Goal: Transaction & Acquisition: Purchase product/service

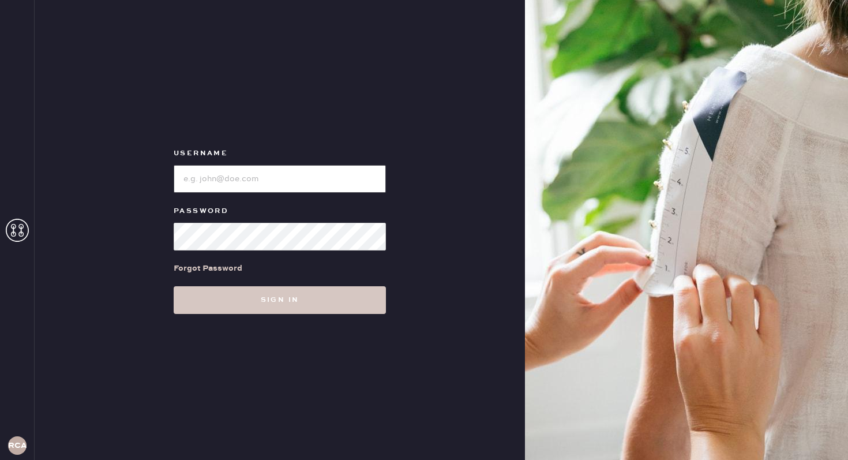
click at [242, 187] on input "loginName" at bounding box center [280, 179] width 212 height 28
type input "reformationcharleston"
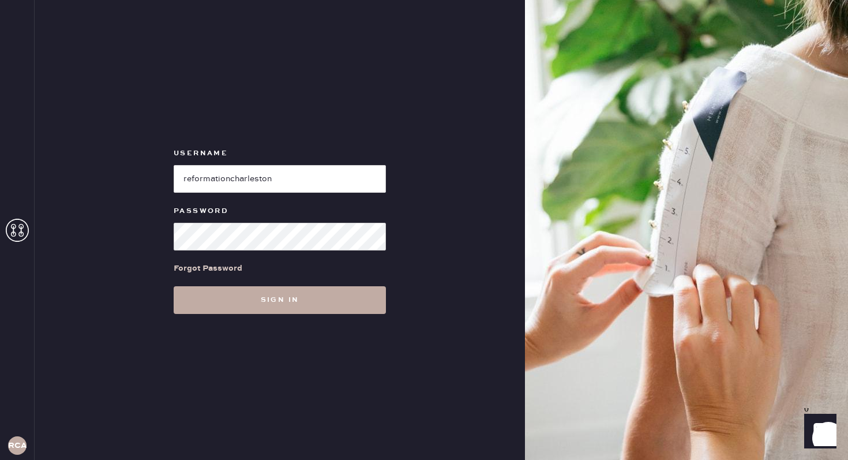
click at [304, 296] on button "Sign in" at bounding box center [280, 300] width 212 height 28
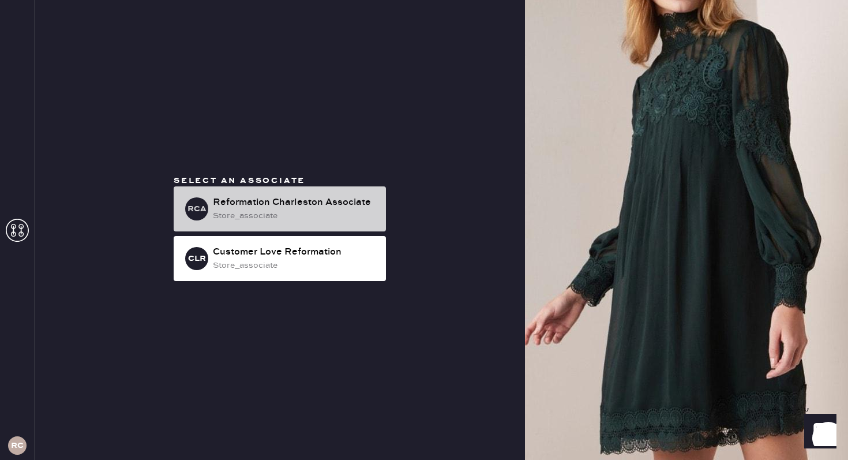
click at [300, 213] on div "store_associate" at bounding box center [295, 215] width 164 height 13
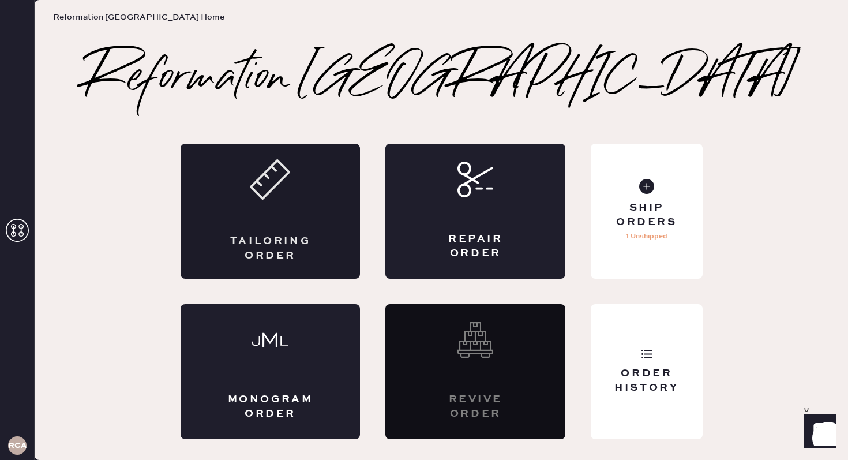
click at [314, 198] on div "Tailoring Order" at bounding box center [271, 211] width 180 height 135
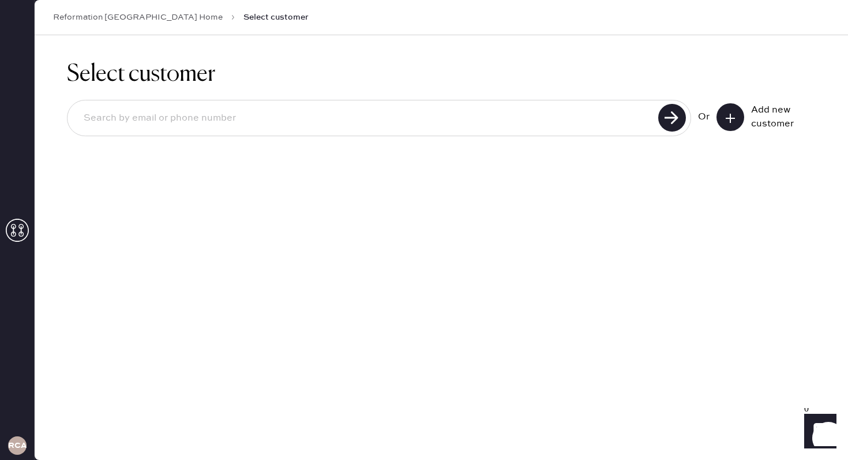
click at [740, 114] on button at bounding box center [731, 117] width 28 height 28
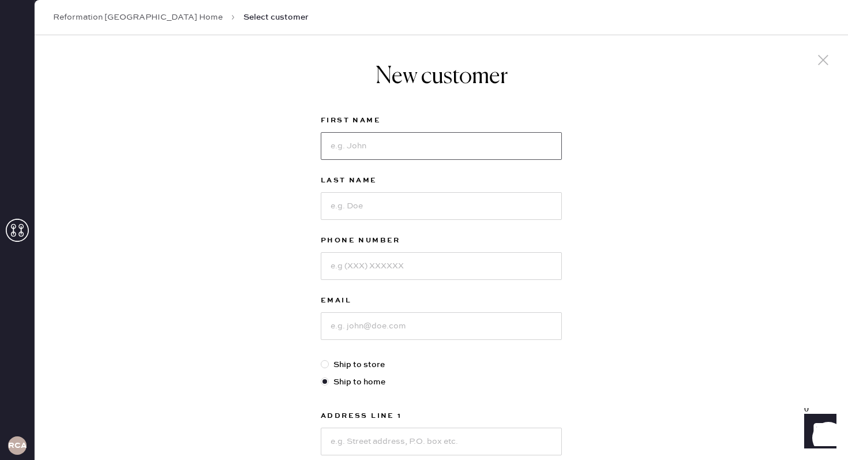
click at [381, 151] on input at bounding box center [441, 146] width 241 height 28
type input "j"
type input "[PERSON_NAME]"
type input "9522006236"
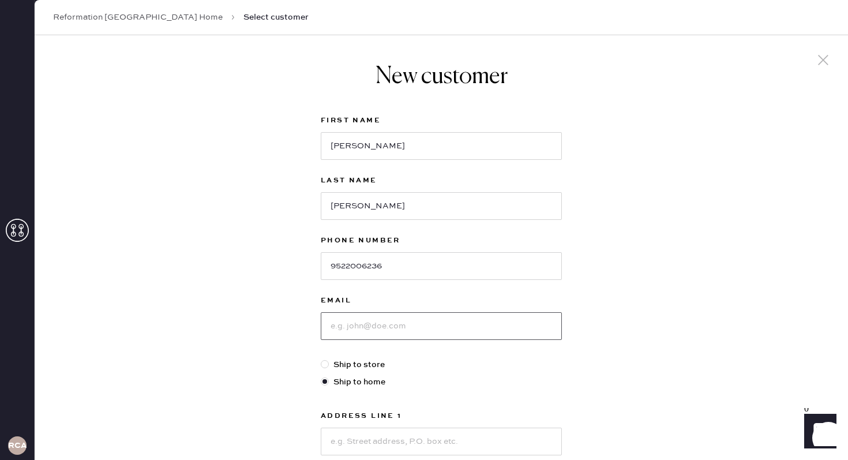
type input "h"
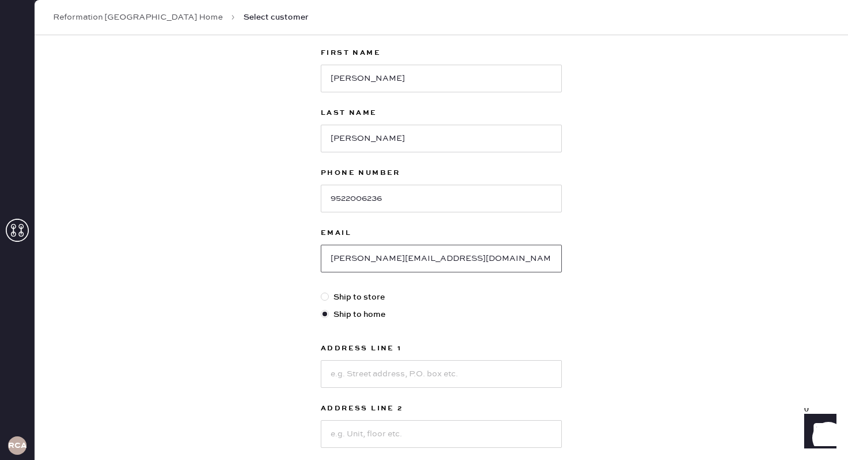
type input "[PERSON_NAME][EMAIL_ADDRESS][DOMAIN_NAME]"
type input "[STREET_ADDRESS][PERSON_NAME]"
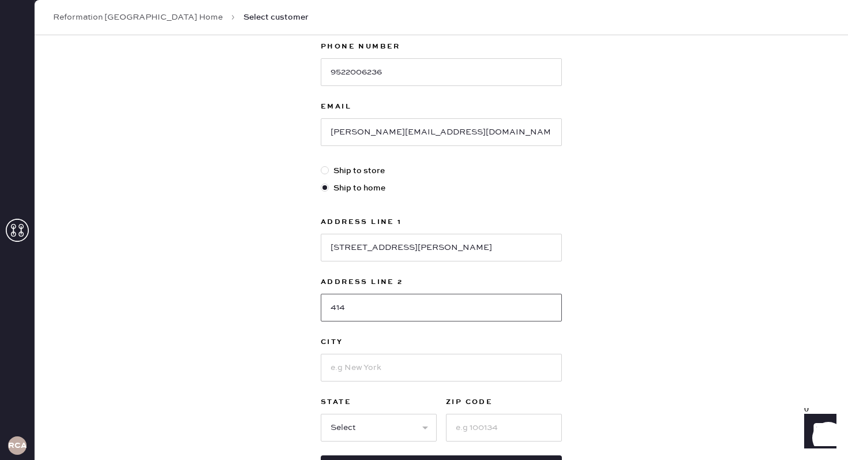
scroll to position [229, 0]
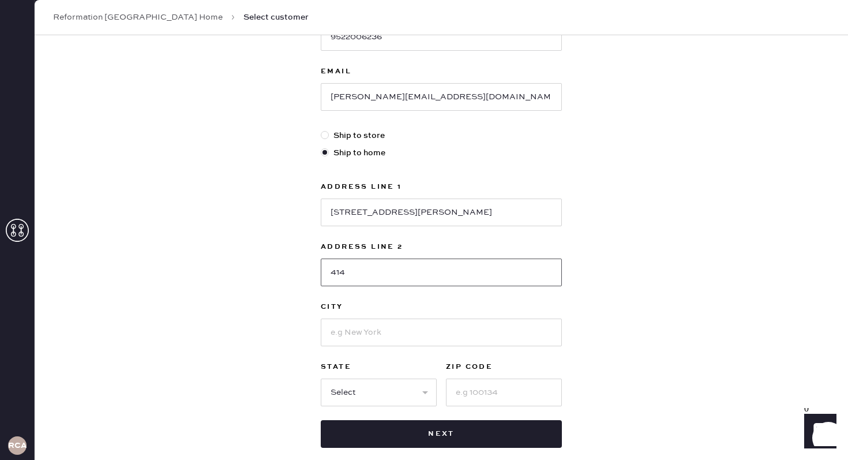
type input "414"
click at [400, 339] on input at bounding box center [441, 332] width 241 height 28
type input "[GEOGRAPHIC_DATA]"
click at [342, 392] on select "Select AK AL AR AZ CA CO CT [GEOGRAPHIC_DATA] DE FL [GEOGRAPHIC_DATA] HI [GEOGR…" at bounding box center [379, 392] width 116 height 28
select select "SC"
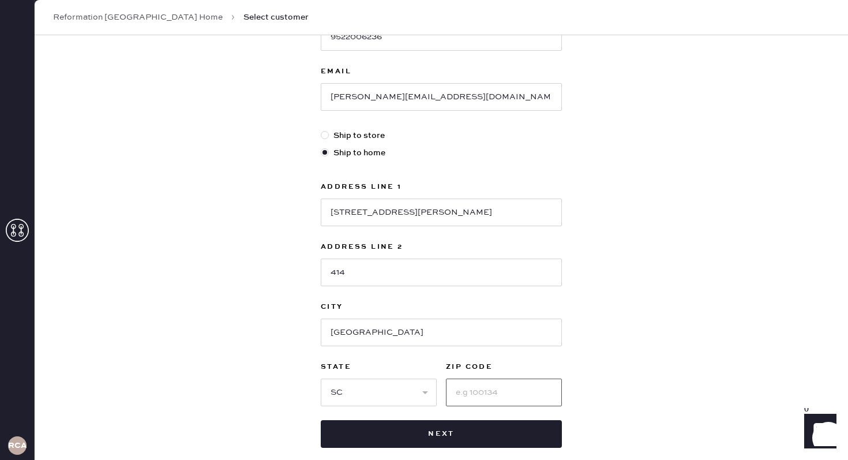
click at [469, 403] on input at bounding box center [504, 392] width 116 height 28
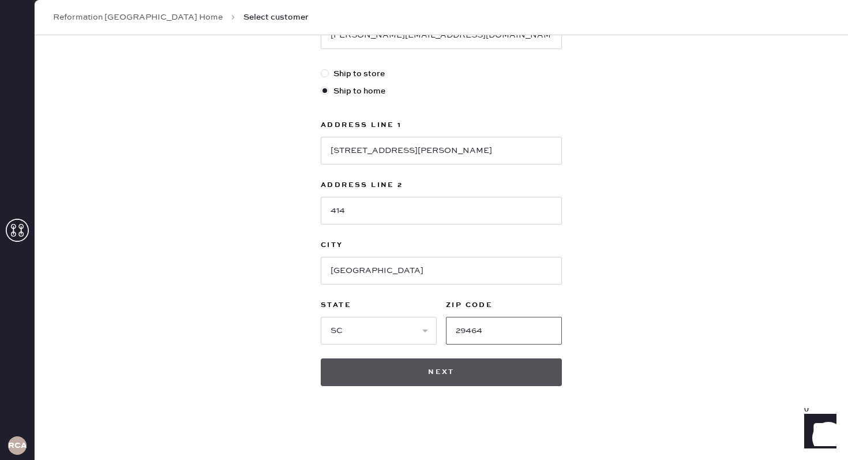
type input "29464"
click at [479, 362] on button "Next" at bounding box center [441, 372] width 241 height 28
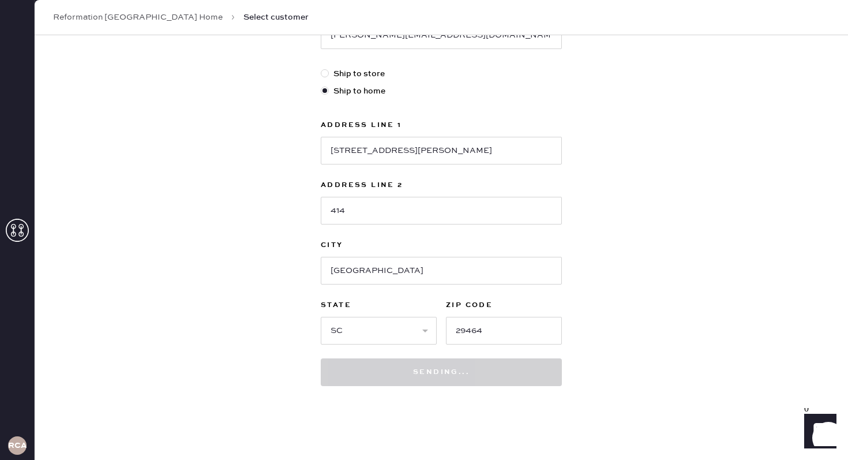
scroll to position [0, 0]
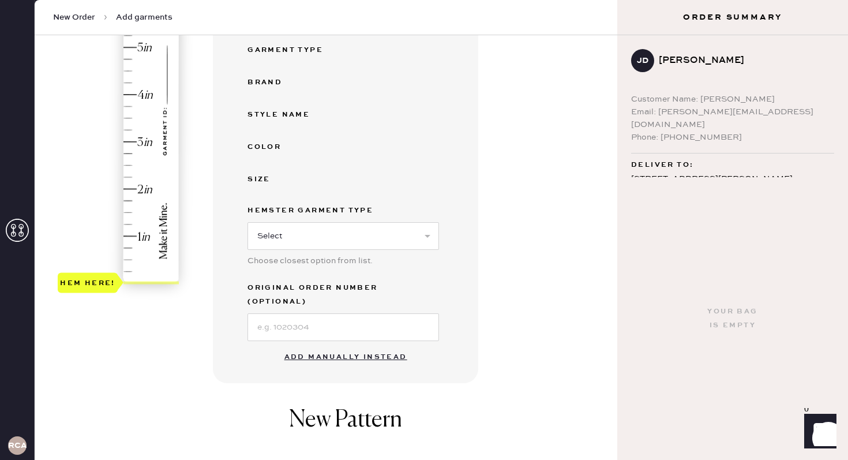
scroll to position [224, 0]
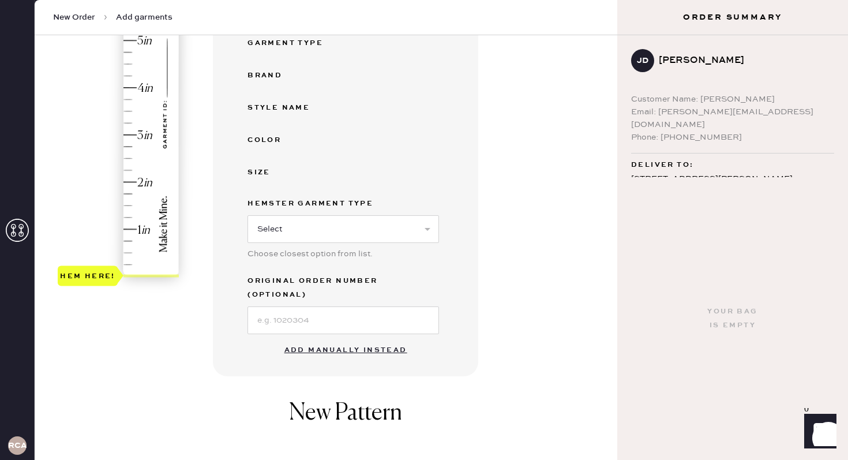
click at [321, 339] on button "Add manually instead" at bounding box center [346, 350] width 137 height 23
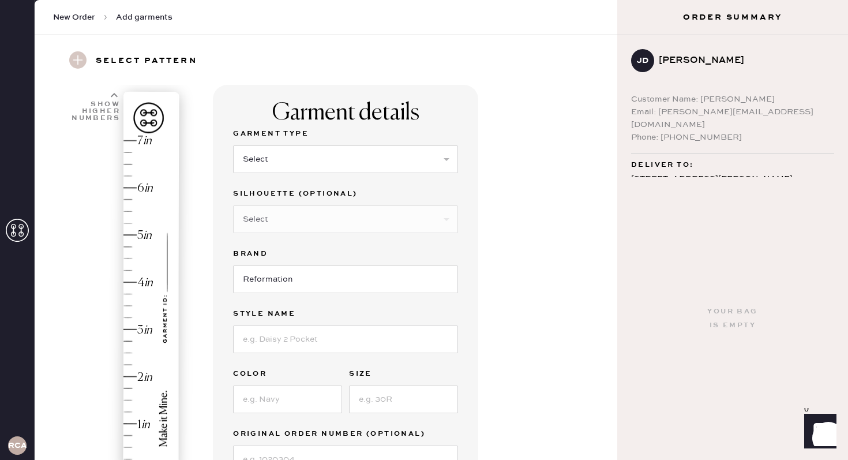
scroll to position [0, 0]
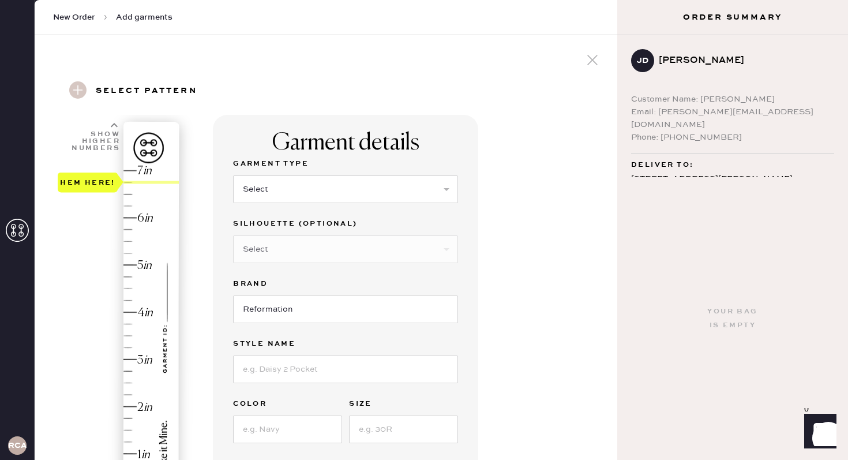
click at [156, 188] on div "Hem here!" at bounding box center [119, 336] width 123 height 340
click at [134, 194] on div "Hem here!" at bounding box center [119, 336] width 123 height 340
click at [354, 179] on select "Select Basic Skirt Jeans Leggings Pants Shorts Basic Sleeved Dress Basic Sleeve…" at bounding box center [345, 189] width 225 height 28
select select "2"
click at [325, 241] on select "Select Other" at bounding box center [345, 249] width 225 height 28
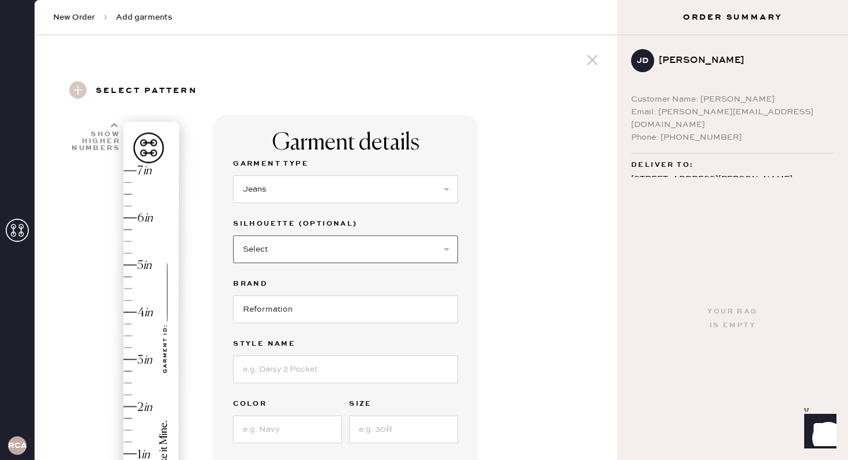
select select "5"
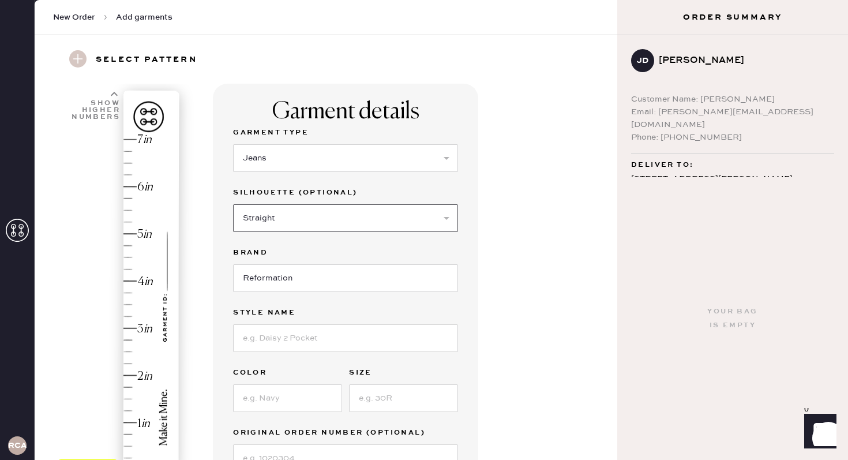
scroll to position [37, 0]
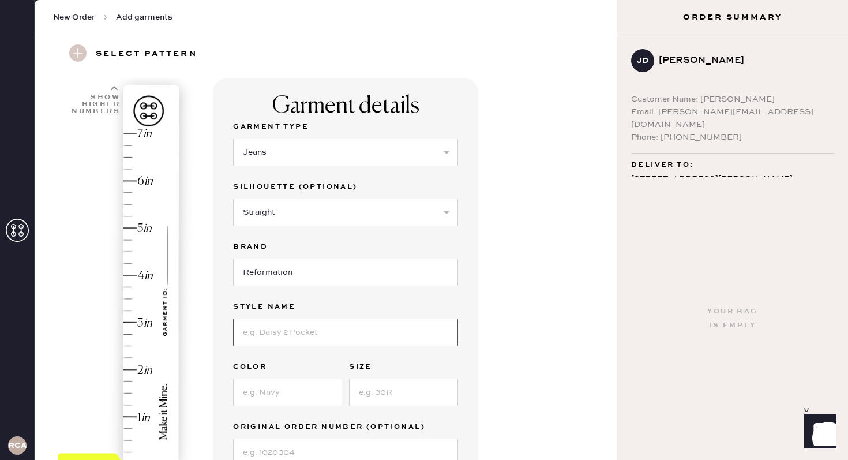
click at [299, 329] on input at bounding box center [345, 332] width 225 height 28
type input "v"
type input "Val 90s"
click at [290, 388] on input at bounding box center [287, 392] width 109 height 28
type input "Mole"
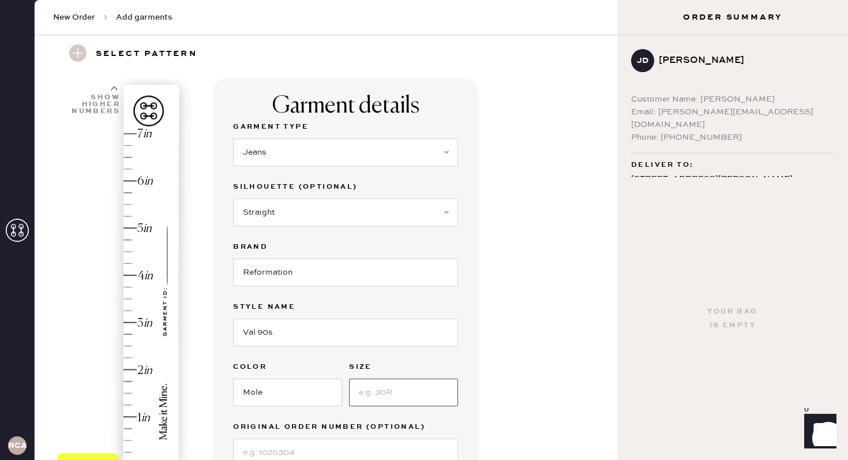
click at [365, 399] on input at bounding box center [403, 392] width 109 height 28
type input "23"
click at [478, 338] on div "Garment details Garment Type Select Basic Skirt Jeans Leggings Pants Shorts Bas…" at bounding box center [345, 293] width 265 height 430
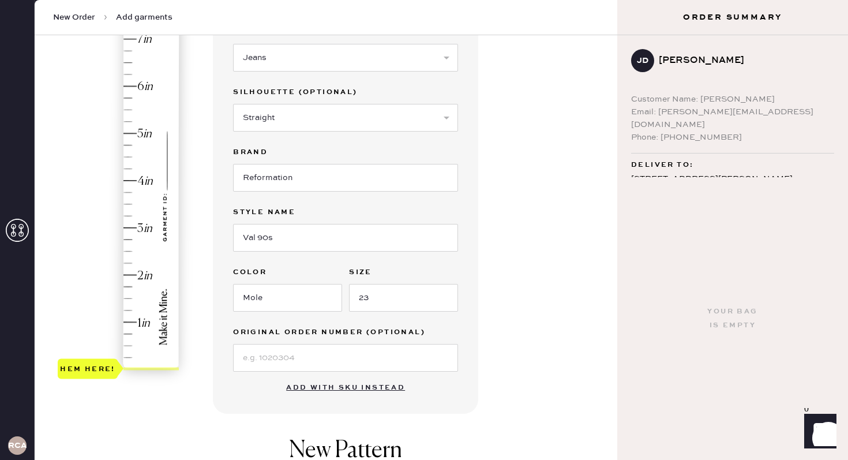
scroll to position [0, 0]
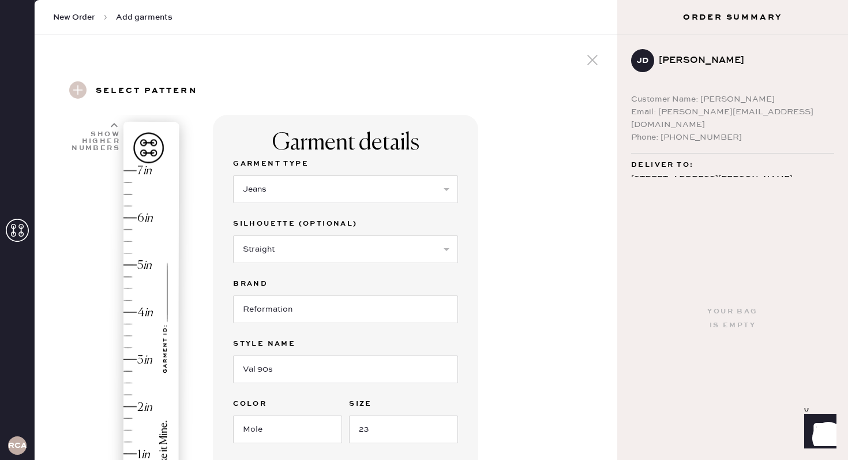
click at [148, 218] on div "Hem here!" at bounding box center [119, 336] width 123 height 340
type input "6.5"
click at [145, 197] on div "Hem here!" at bounding box center [119, 336] width 123 height 340
click at [518, 257] on div "Garment details Garment Type Select Basic Skirt Jeans Leggings Pants Shorts Bas…" at bounding box center [410, 442] width 395 height 655
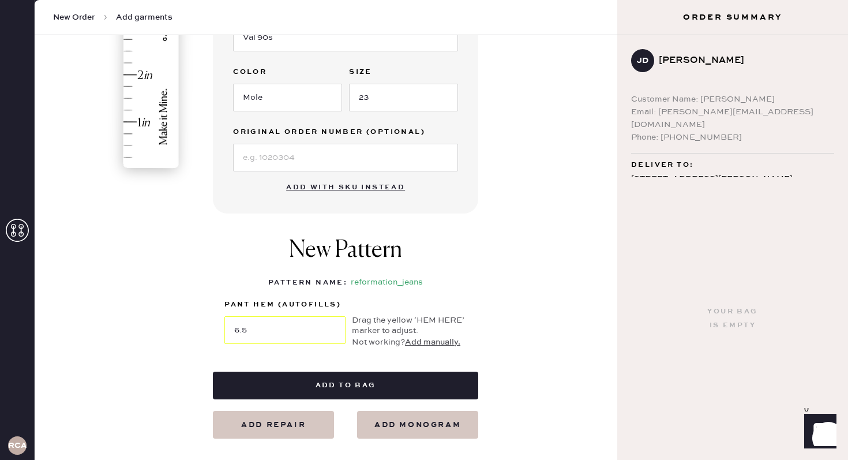
scroll to position [343, 0]
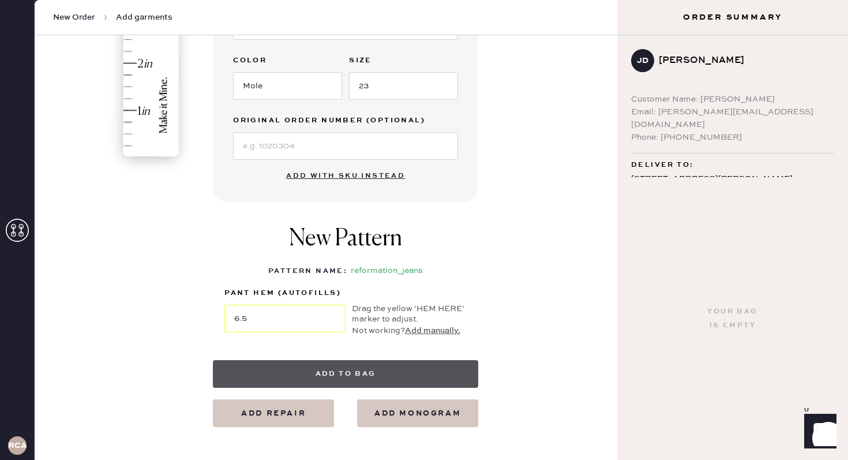
click at [340, 375] on button "Add to bag" at bounding box center [345, 374] width 265 height 28
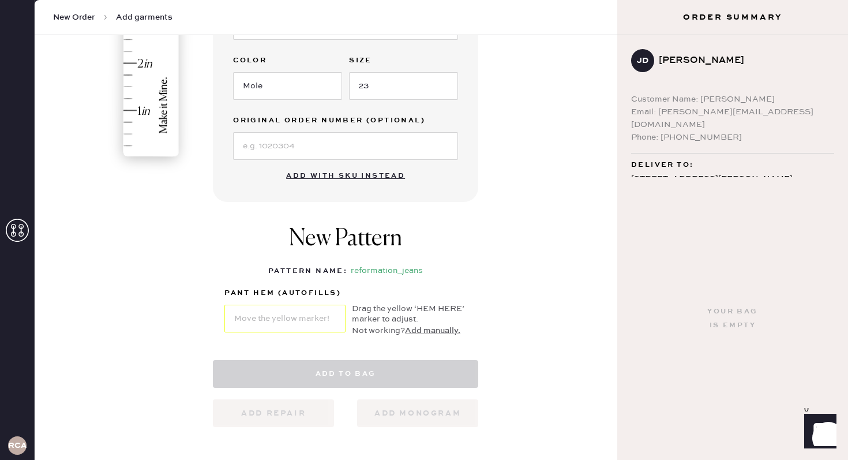
select select "2"
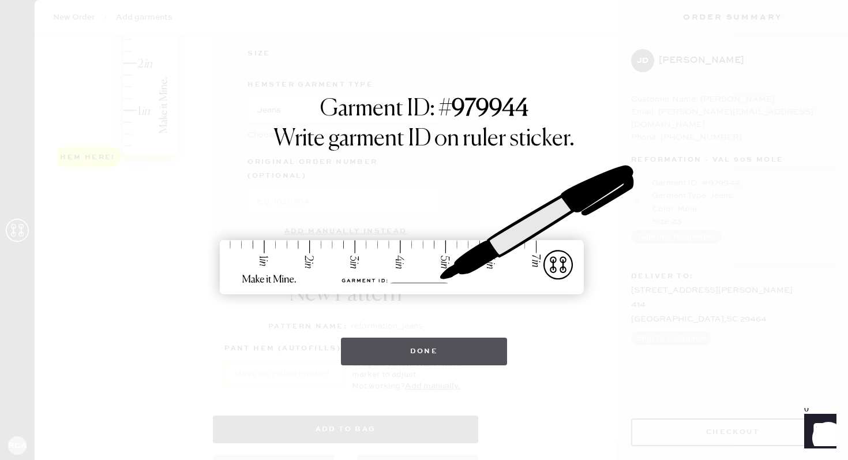
click at [436, 351] on button "Done" at bounding box center [424, 352] width 167 height 28
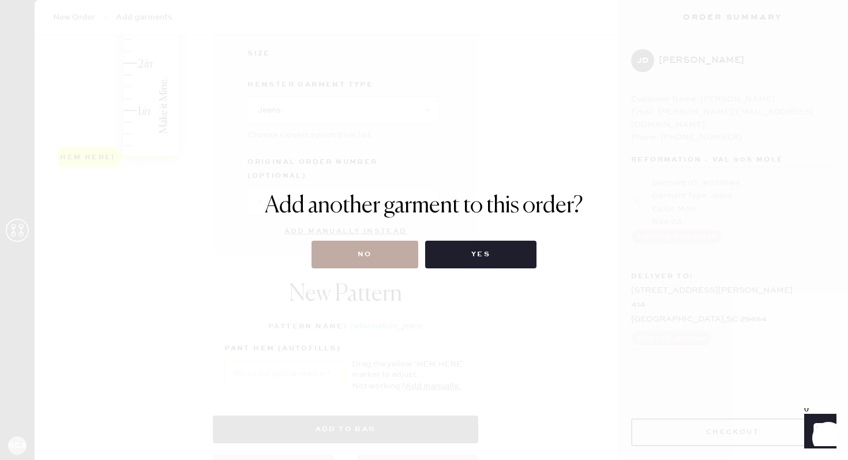
click at [360, 255] on button "No" at bounding box center [365, 255] width 107 height 28
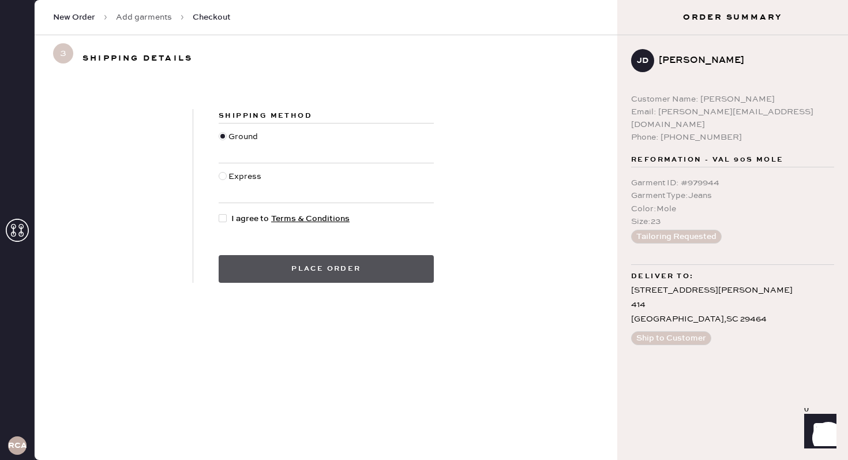
click at [318, 265] on button "Place order" at bounding box center [326, 269] width 215 height 28
click at [337, 261] on button "Place order" at bounding box center [326, 269] width 215 height 28
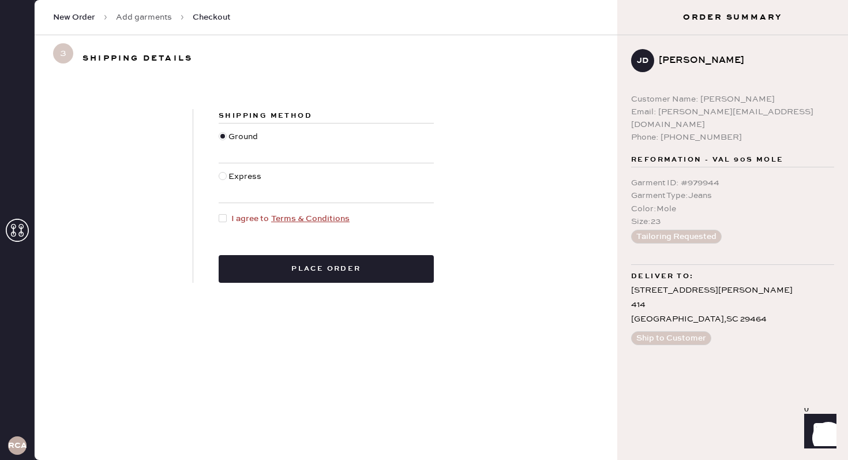
click at [384, 333] on div "Shipping Method Ground Express I agree to Terms & Conditions Place order" at bounding box center [326, 270] width 583 height 378
click at [226, 213] on div at bounding box center [225, 218] width 13 height 13
click at [219, 213] on input "I agree to Terms & Conditions" at bounding box center [219, 212] width 1 height 1
checkbox input "true"
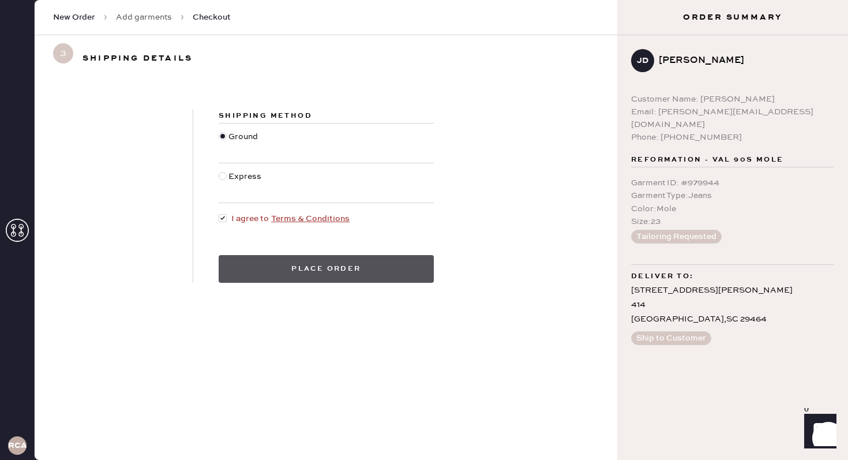
click at [276, 274] on button "Place order" at bounding box center [326, 269] width 215 height 28
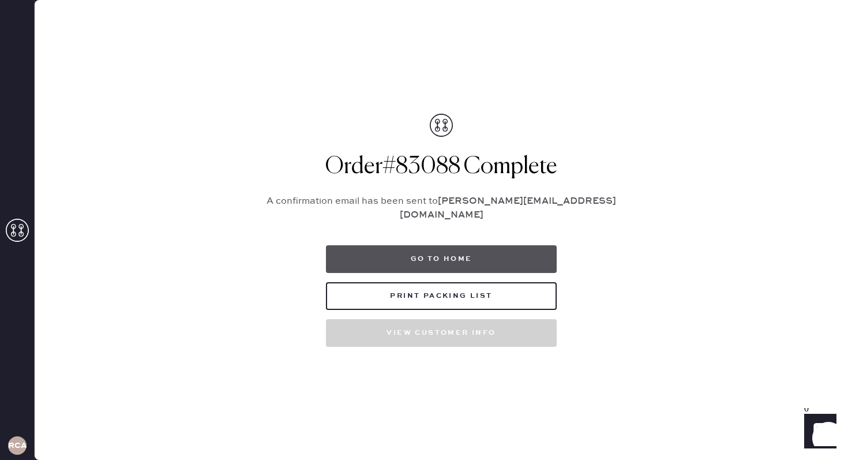
click at [384, 257] on button "Go to home" at bounding box center [441, 259] width 231 height 28
